Goal: Information Seeking & Learning: Learn about a topic

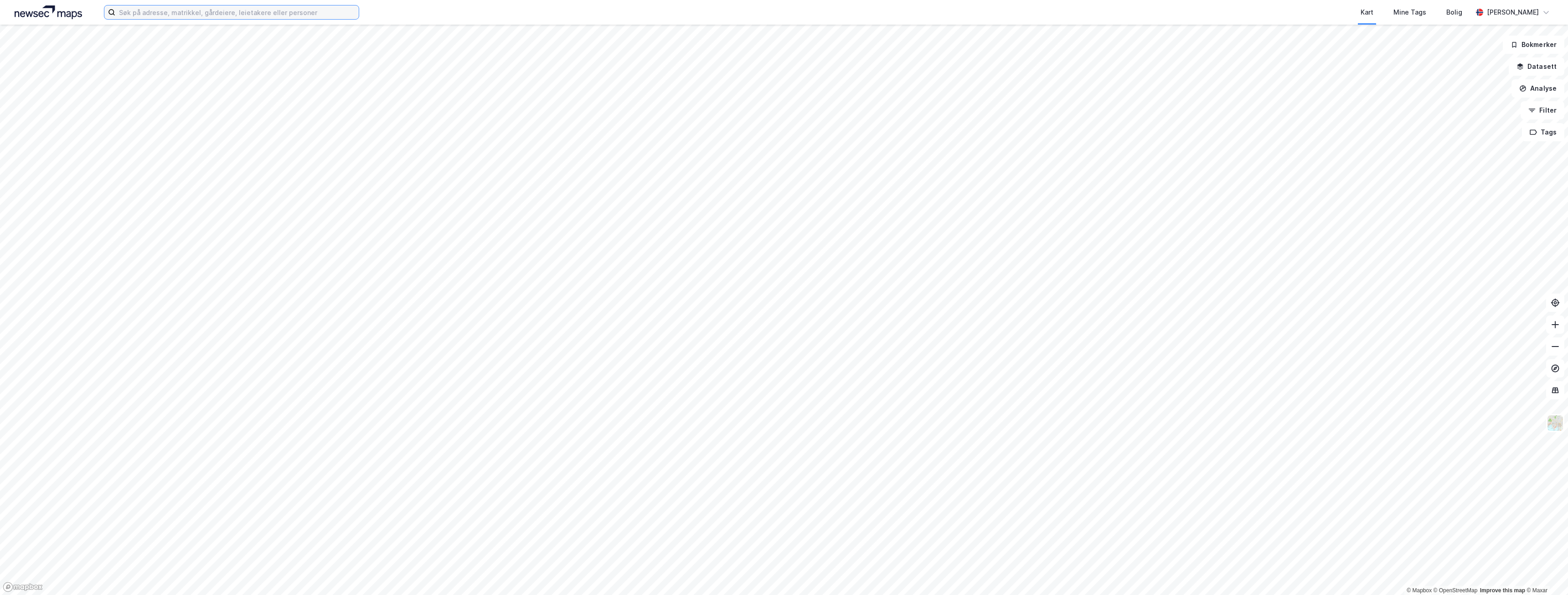
click at [296, 17] on input at bounding box center [237, 13] width 243 height 14
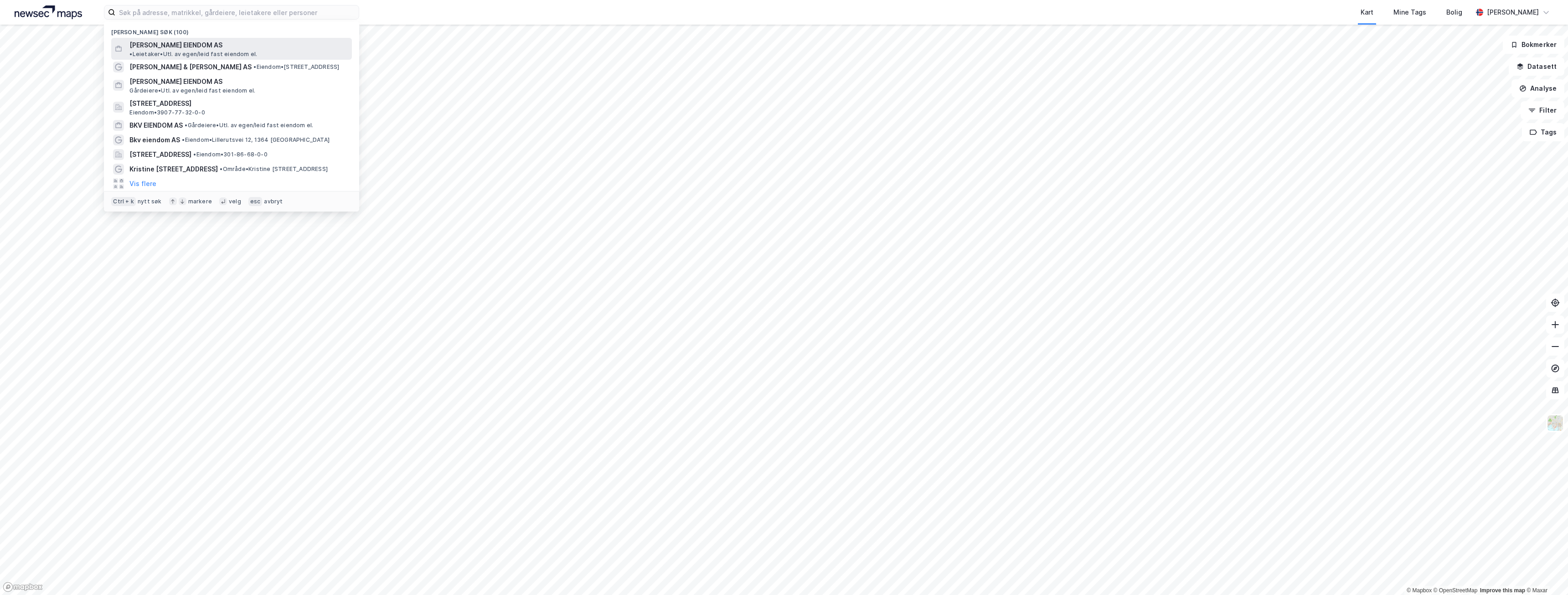
click at [233, 50] on span "• Leietaker • Utl. av egen/leid fast eiendom el." at bounding box center [193, 54] width 127 height 8
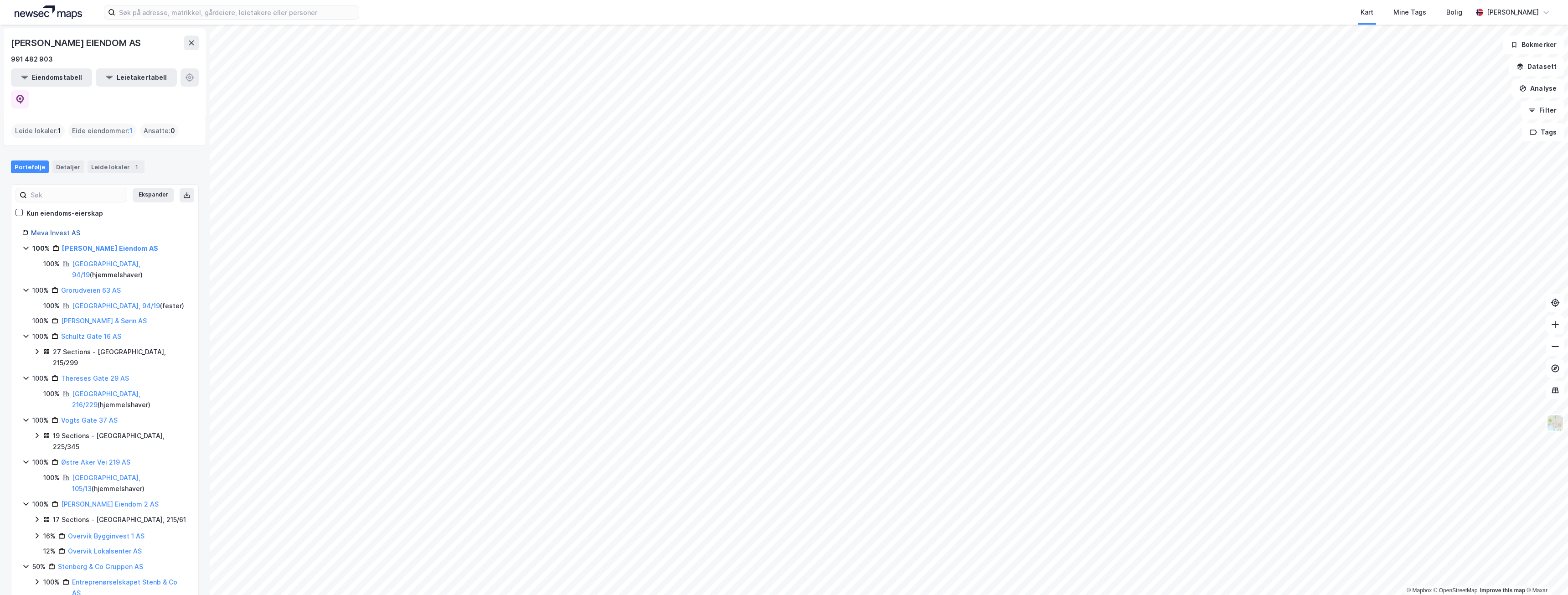
click at [65, 229] on link "Meva Invest AS" at bounding box center [55, 233] width 49 height 8
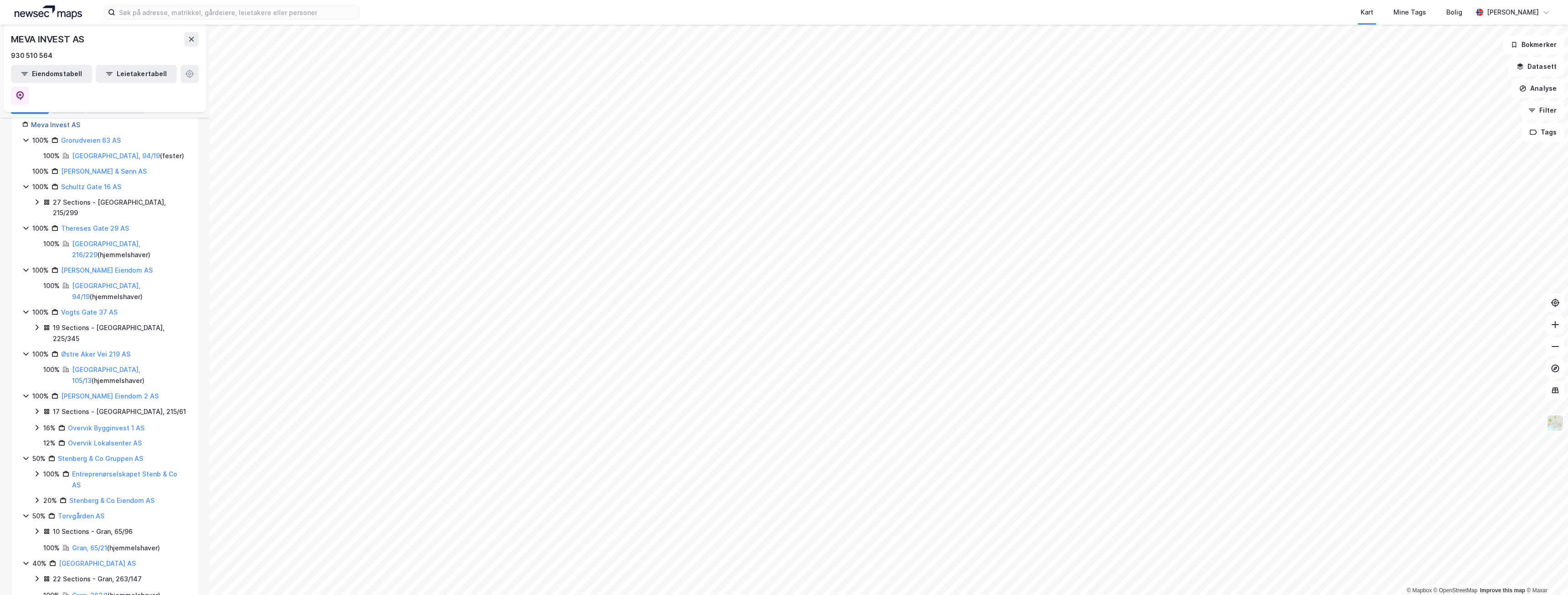
scroll to position [91, 0]
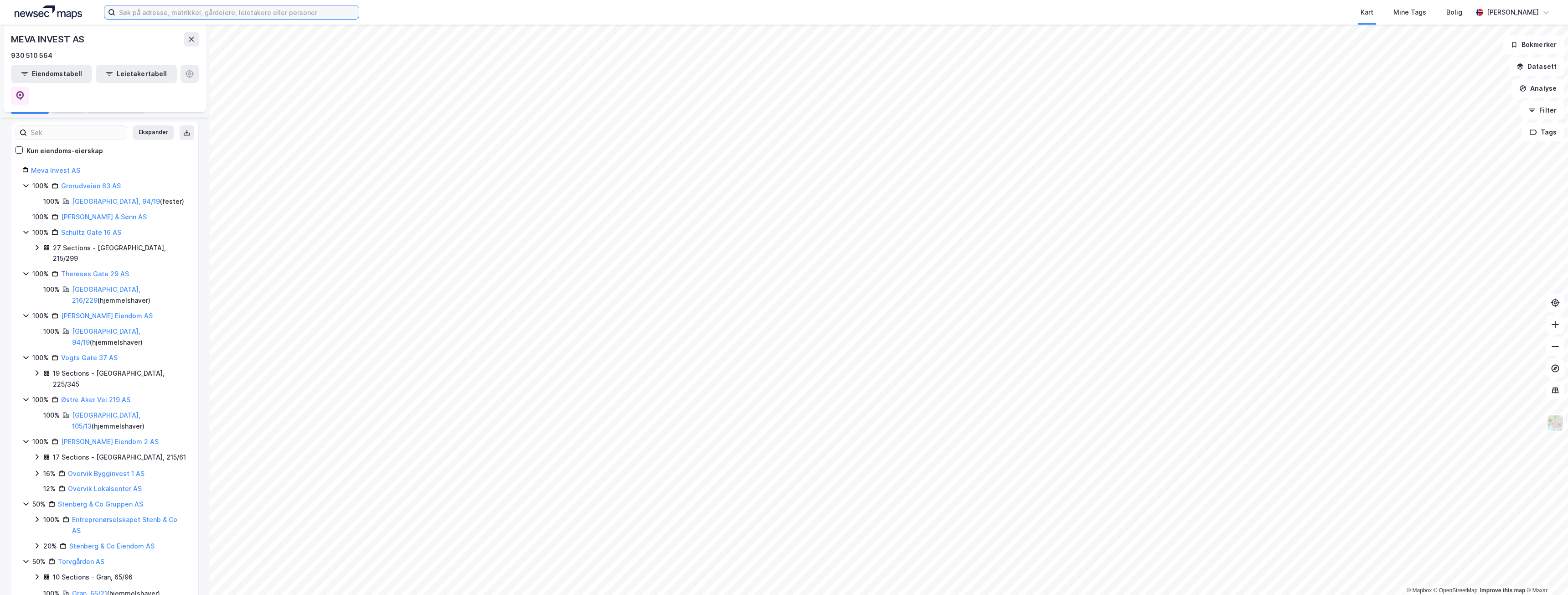
click at [211, 9] on input at bounding box center [237, 13] width 243 height 14
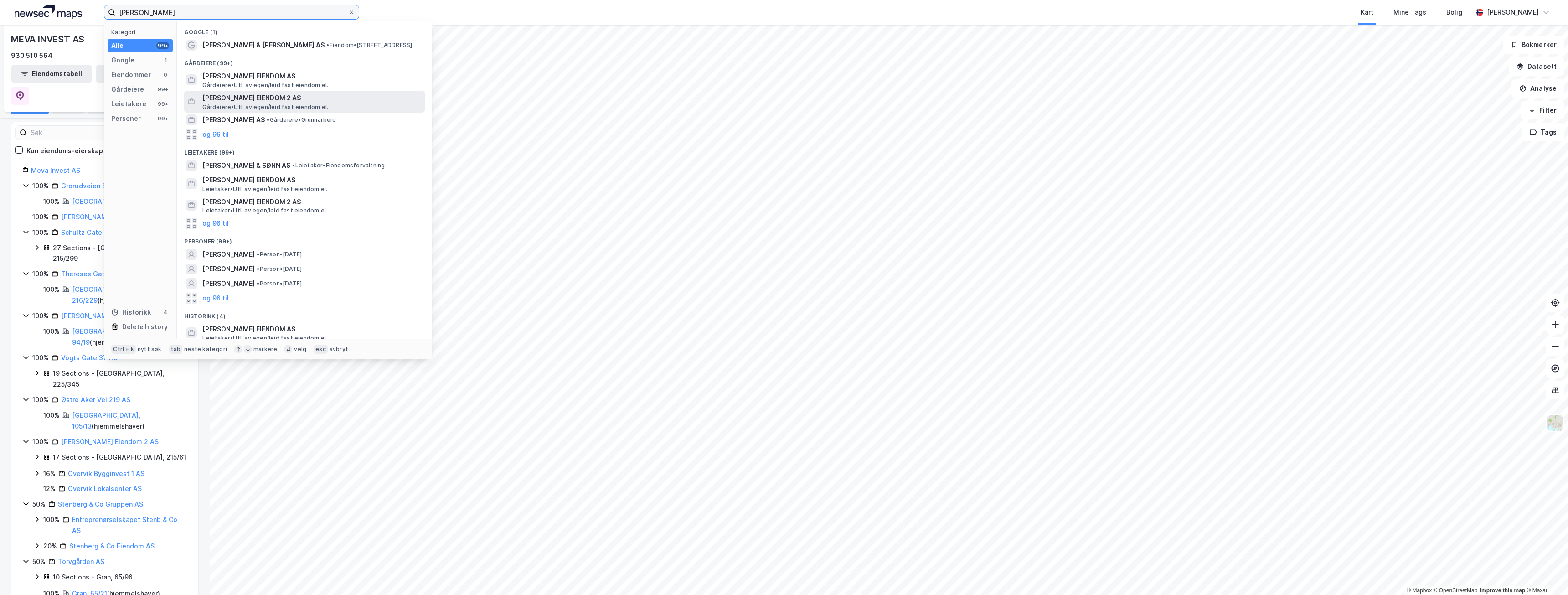
type input "[PERSON_NAME]"
click at [253, 96] on span "[PERSON_NAME] EIENDOM 2 AS" at bounding box center [311, 98] width 219 height 11
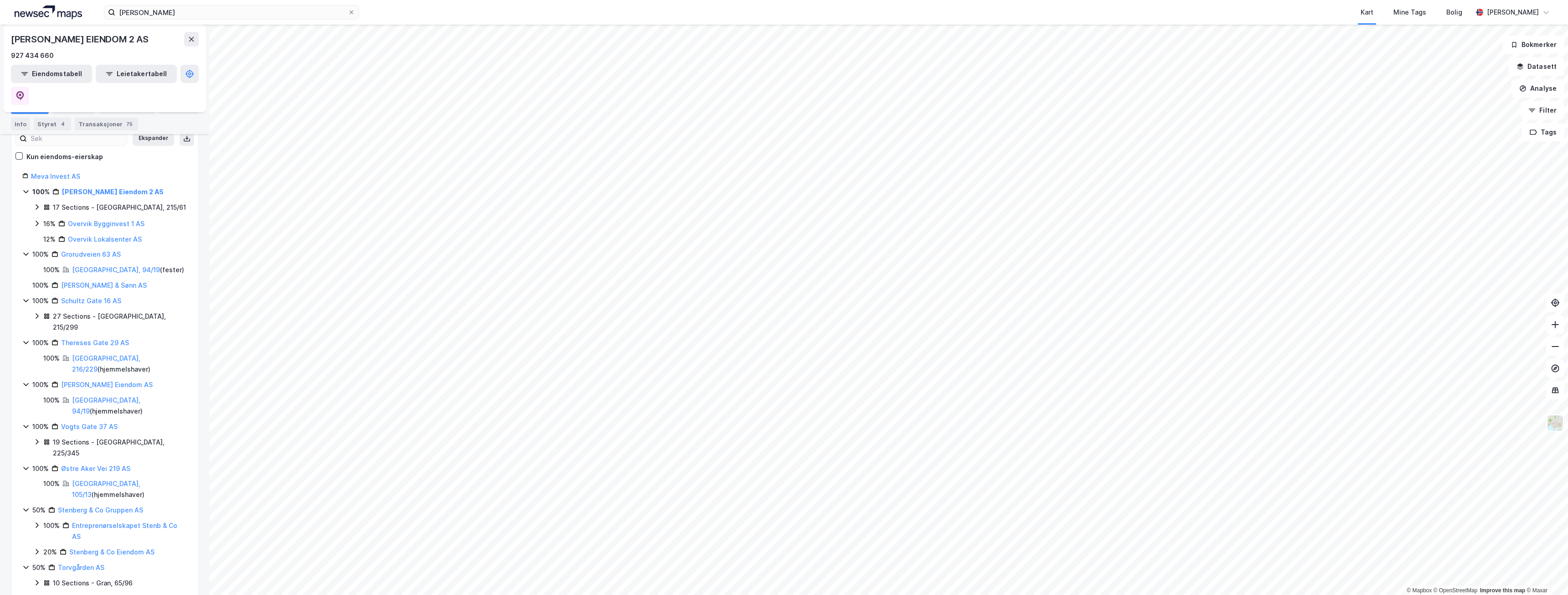
scroll to position [137, 0]
